Goal: Find specific page/section: Find specific page/section

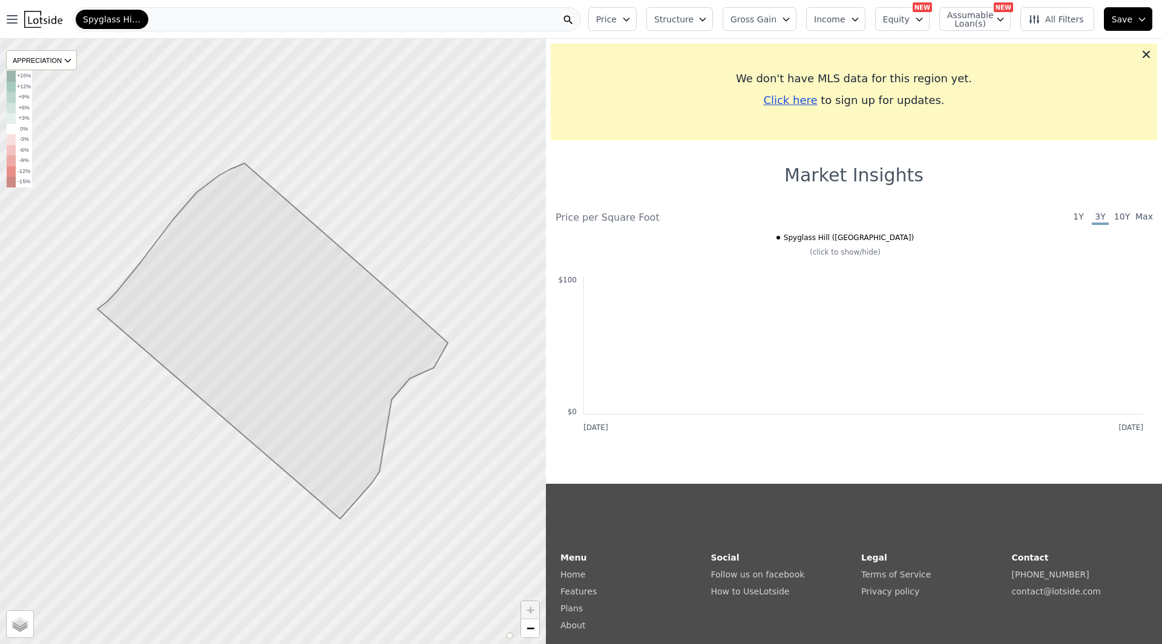
click at [254, 14] on div "Spyglass Hill ([GEOGRAPHIC_DATA])" at bounding box center [327, 19] width 508 height 24
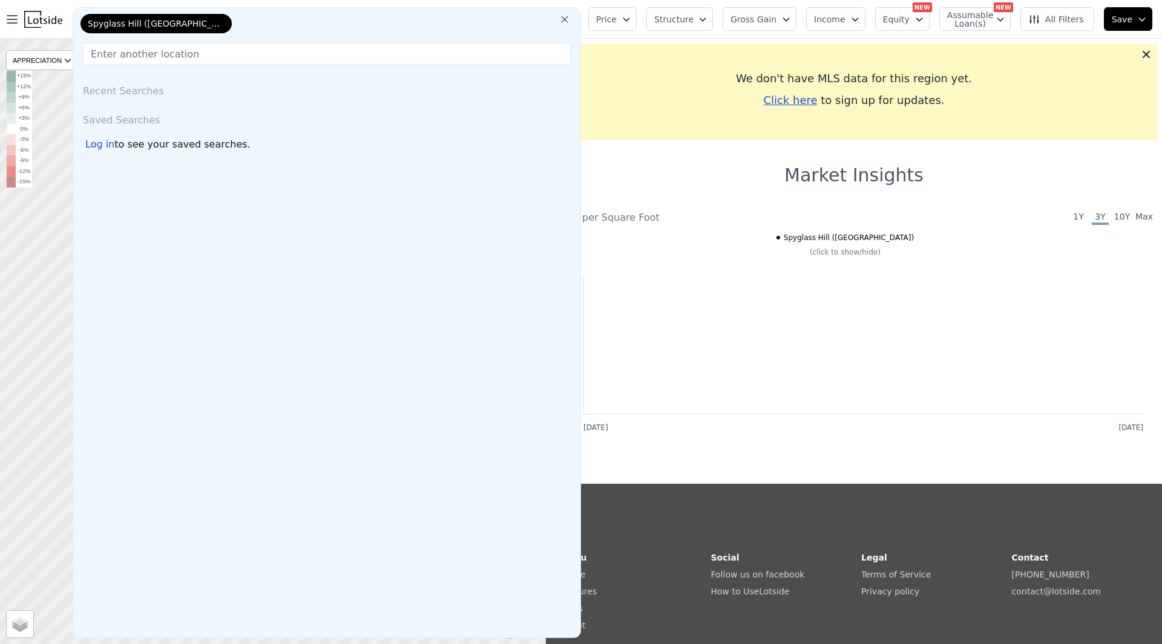
click at [571, 23] on icon at bounding box center [564, 19] width 12 height 12
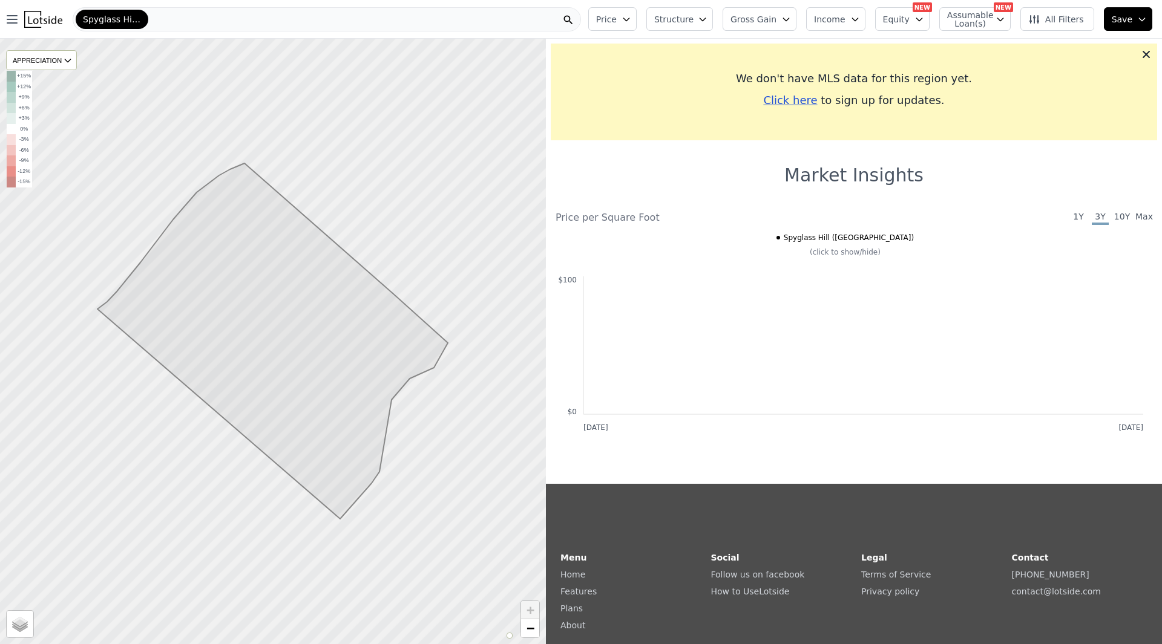
click at [211, 20] on div "Spyglass Hill ([GEOGRAPHIC_DATA])" at bounding box center [327, 19] width 508 height 24
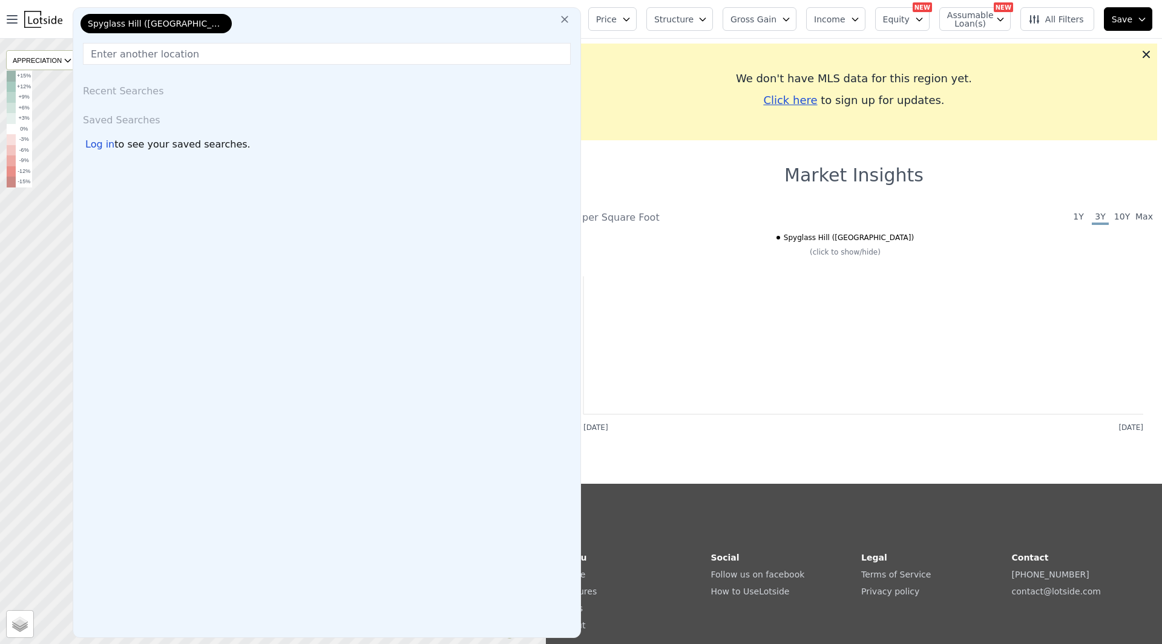
click at [147, 62] on input "text" at bounding box center [327, 54] width 488 height 22
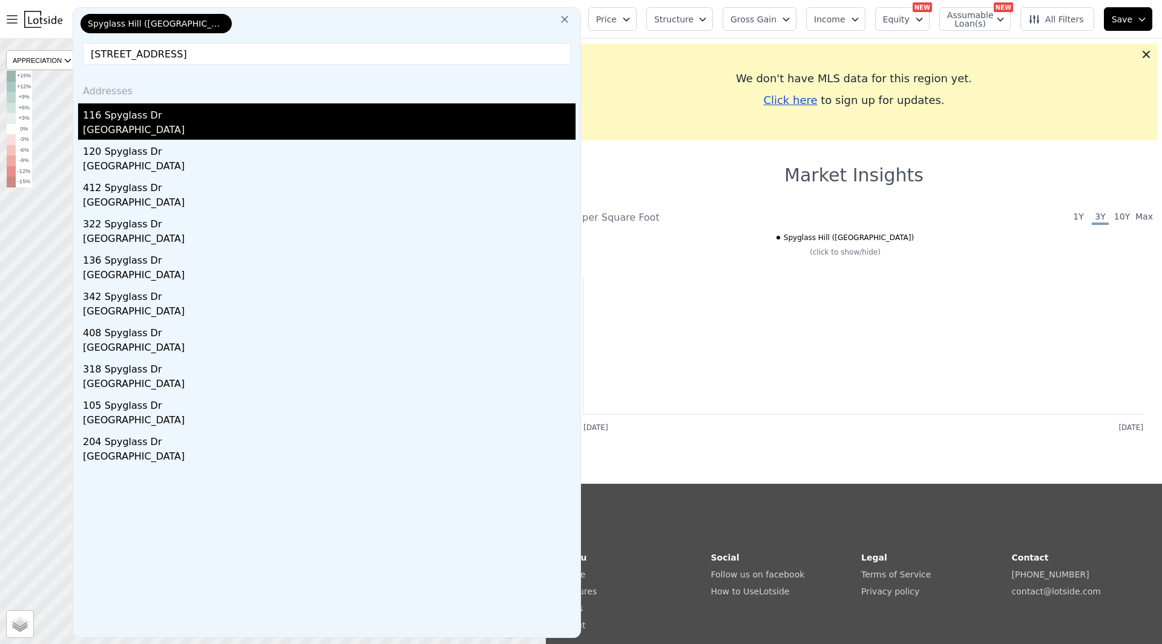
type input "[STREET_ADDRESS]"
click at [159, 115] on div "116 Spyglass Dr" at bounding box center [329, 112] width 493 height 19
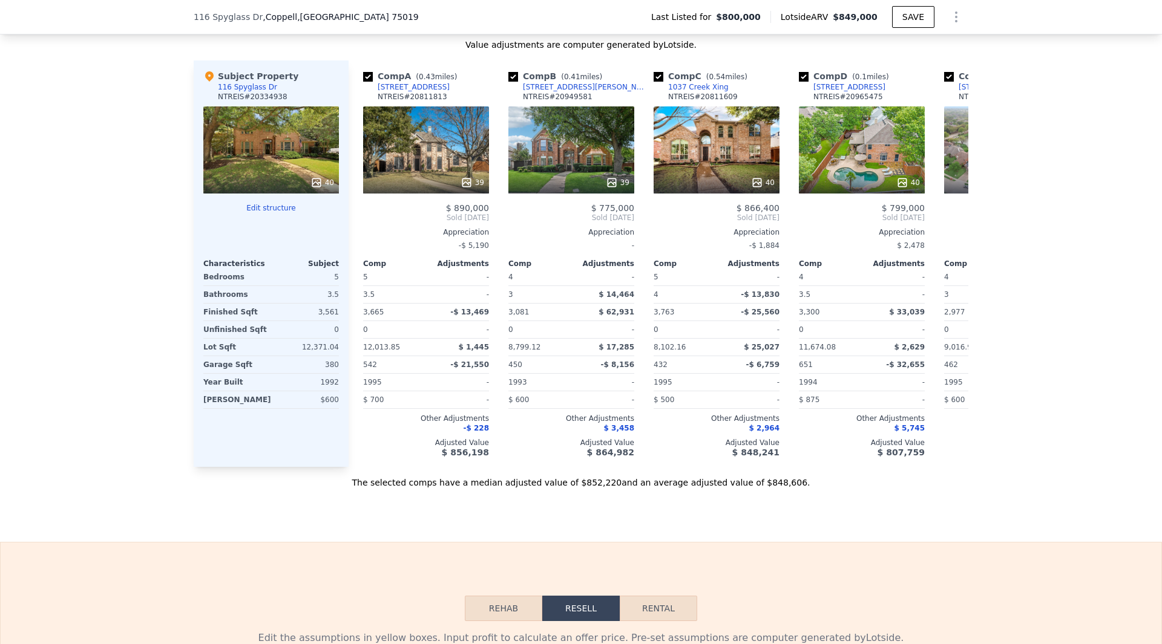
scroll to position [31, 0]
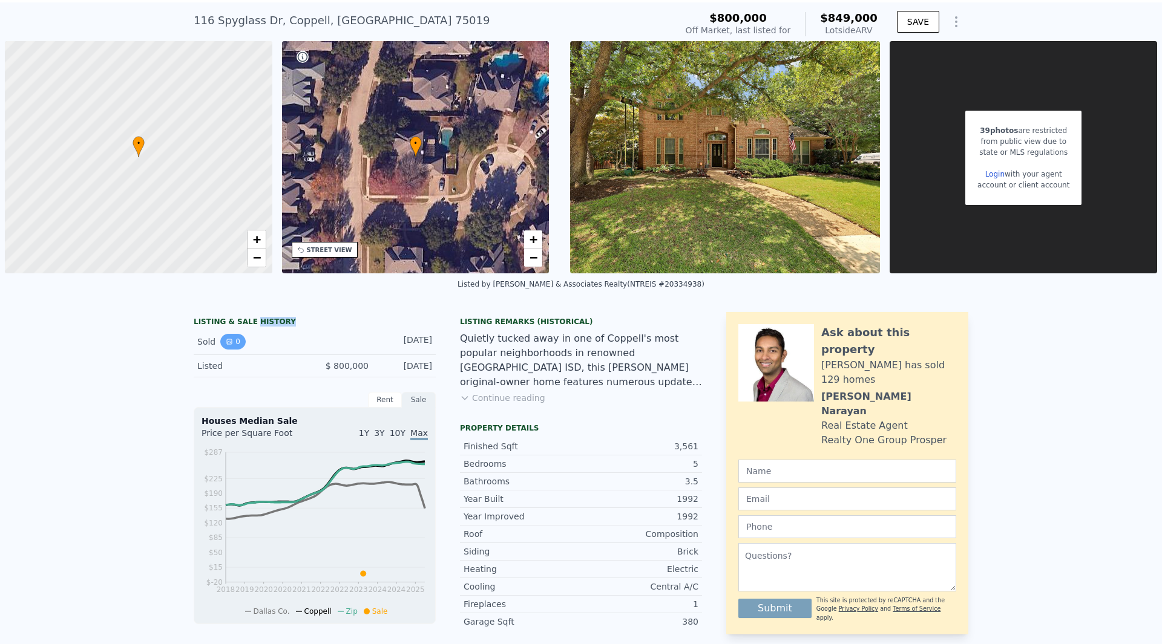
click at [226, 339] on icon "View historical data" at bounding box center [229, 341] width 7 height 7
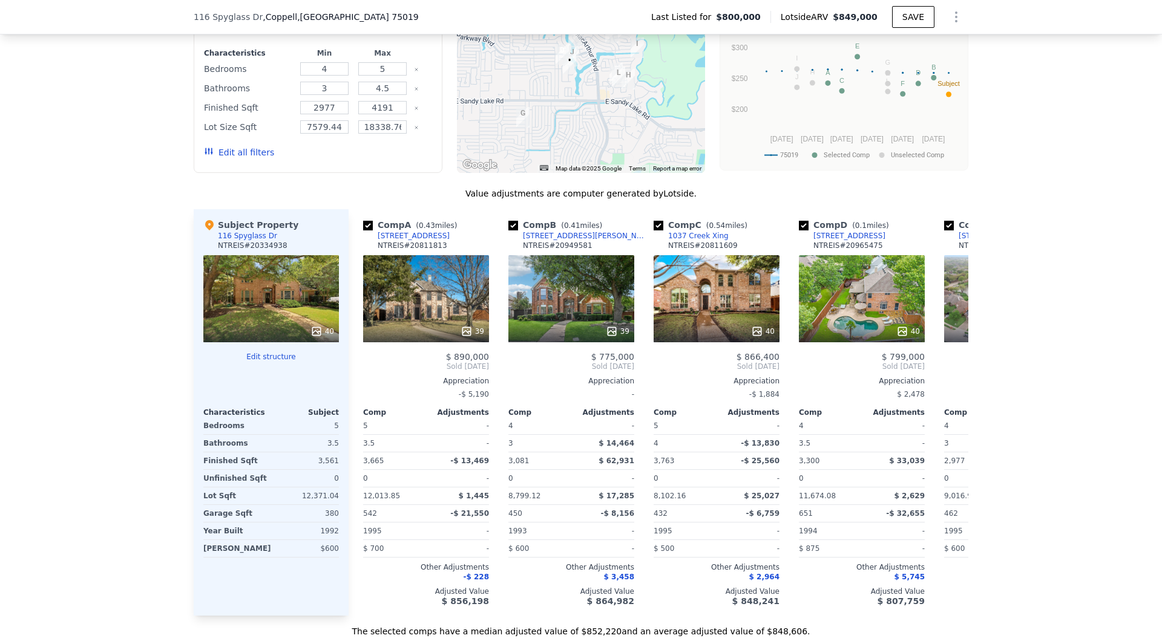
scroll to position [1116, 0]
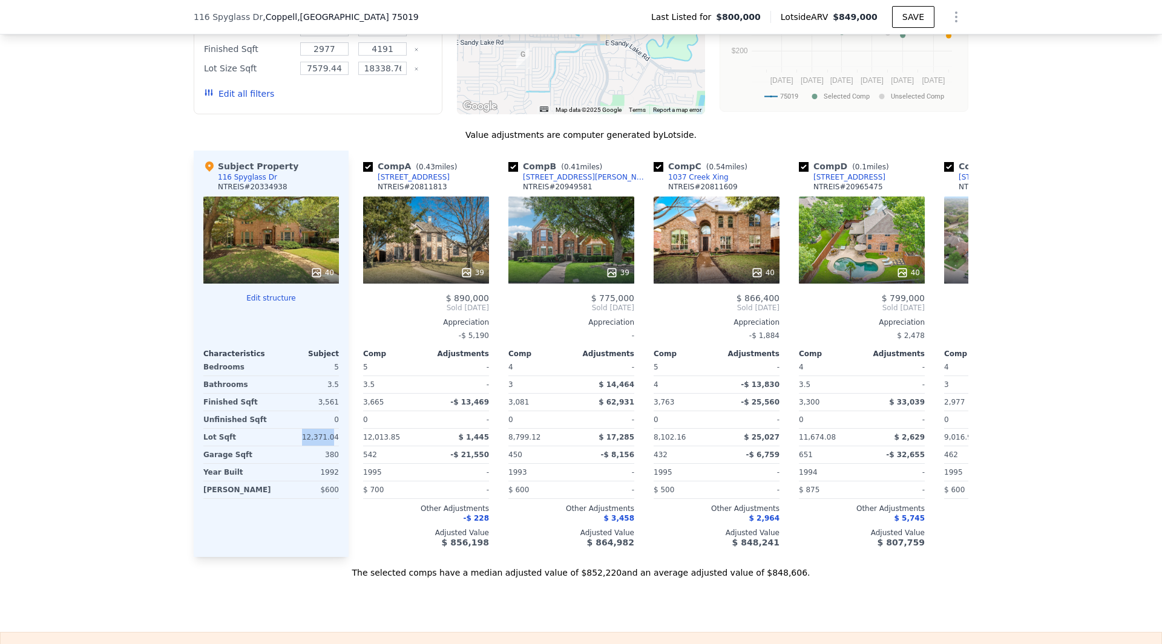
drag, startPoint x: 331, startPoint y: 442, endPoint x: 294, endPoint y: 433, distance: 38.2
click at [294, 433] on div "12,371.04" at bounding box center [305, 437] width 65 height 17
click at [294, 432] on div "12,371.04" at bounding box center [305, 437] width 65 height 17
